Goal: Use online tool/utility: Utilize a website feature to perform a specific function

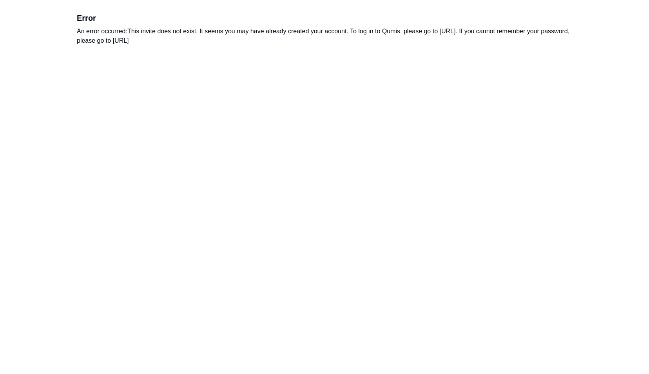
click at [445, 31] on div "An error occurred: This invite does not exist. It seems you may have already cr…" at bounding box center [325, 36] width 496 height 19
drag, startPoint x: 443, startPoint y: 29, endPoint x: 513, endPoint y: 33, distance: 70.3
click at [513, 33] on div "An error occurred: This invite does not exist. It seems you may have already cr…" at bounding box center [325, 36] width 496 height 19
copy div "[URL]"
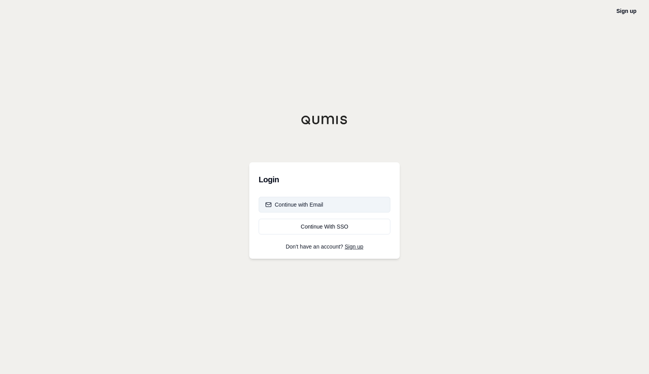
click at [314, 205] on div "Continue with Email" at bounding box center [294, 205] width 58 height 8
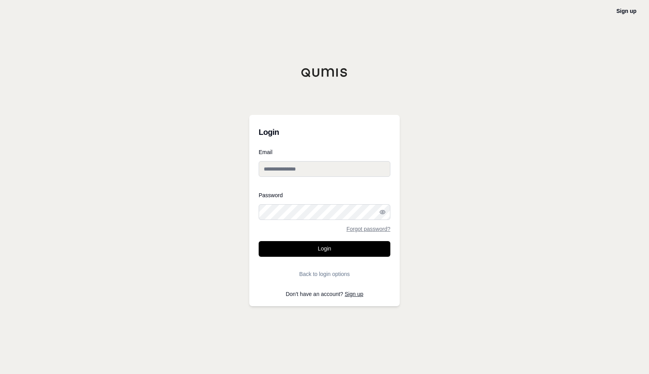
type input "**********"
click at [293, 173] on input "**********" at bounding box center [325, 169] width 132 height 16
click at [280, 249] on button "Login" at bounding box center [325, 249] width 132 height 16
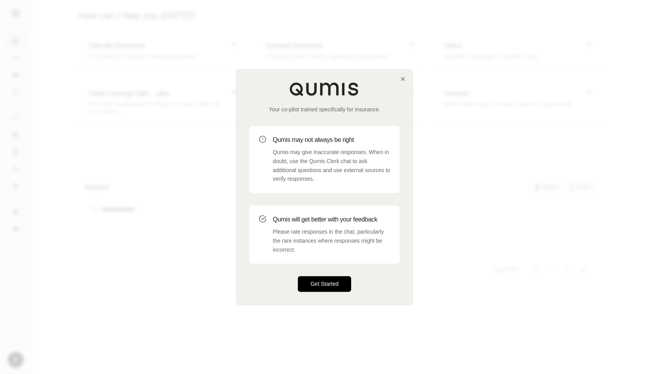
click at [321, 280] on button "Get Started" at bounding box center [324, 284] width 53 height 16
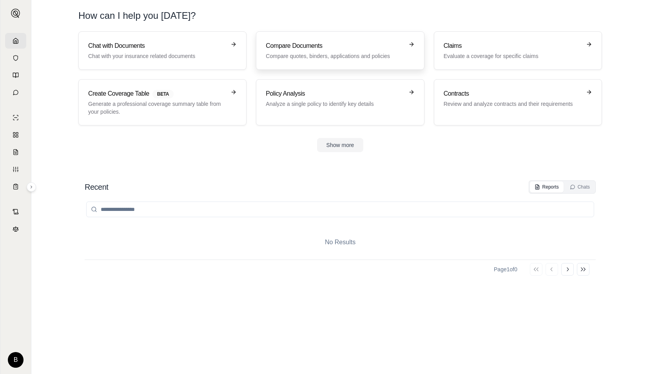
click at [323, 46] on h3 "Compare Documents" at bounding box center [335, 45] width 138 height 9
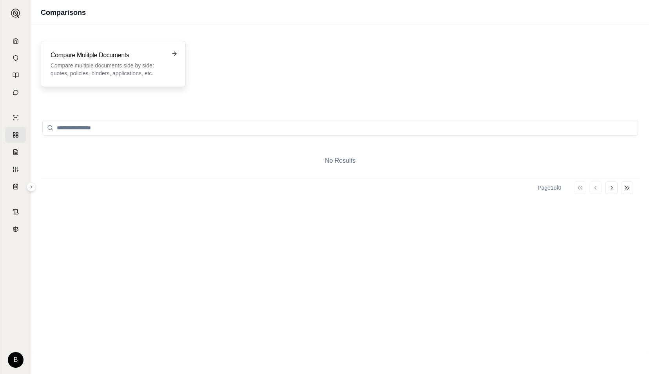
click at [163, 76] on p "Compare multiple documents side by side: quotes, policies, binders, application…" at bounding box center [108, 70] width 114 height 16
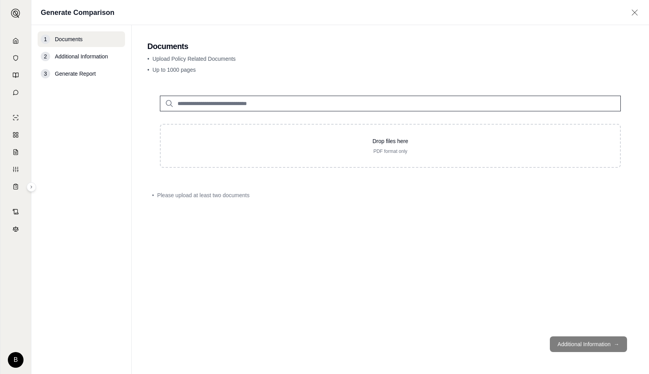
click at [379, 196] on div "• Please upload at least two documents" at bounding box center [390, 195] width 477 height 8
